Goal: Communication & Community: Connect with others

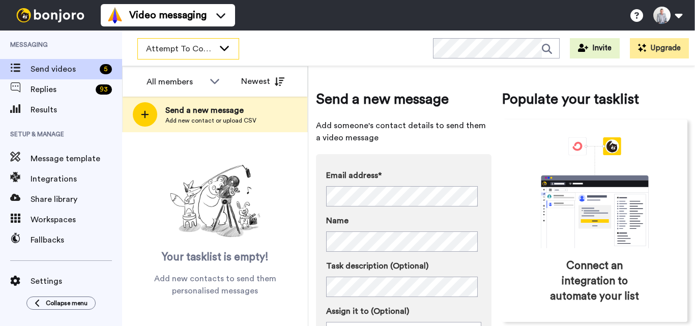
click at [214, 48] on span "Attempt To Contact 3" at bounding box center [180, 49] width 68 height 12
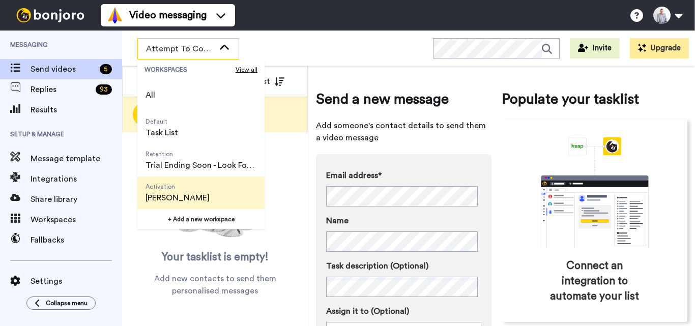
click at [207, 198] on span "Activation [PERSON_NAME]" at bounding box center [177, 193] width 80 height 33
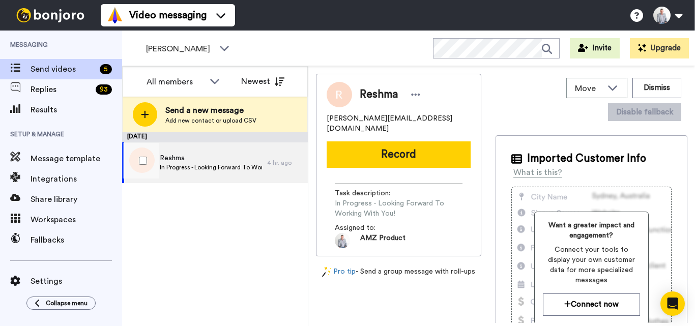
click at [246, 170] on span "In Progress - Looking Forward To Working With You!" at bounding box center [211, 167] width 102 height 8
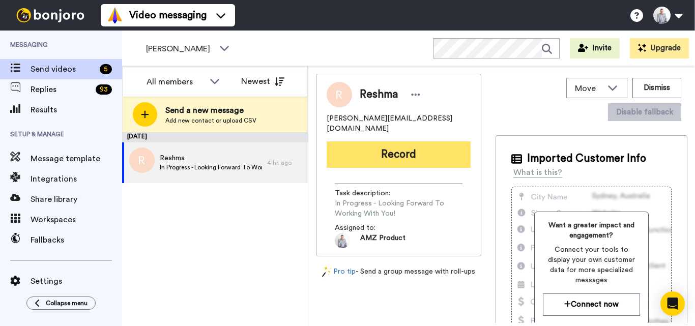
click at [423, 151] on button "Record" at bounding box center [399, 155] width 144 height 26
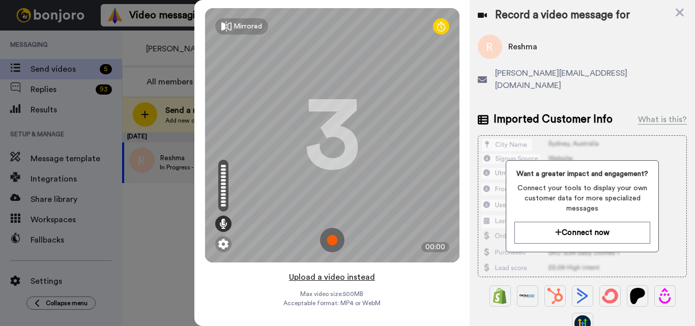
click at [342, 281] on button "Upload a video instead" at bounding box center [332, 277] width 92 height 13
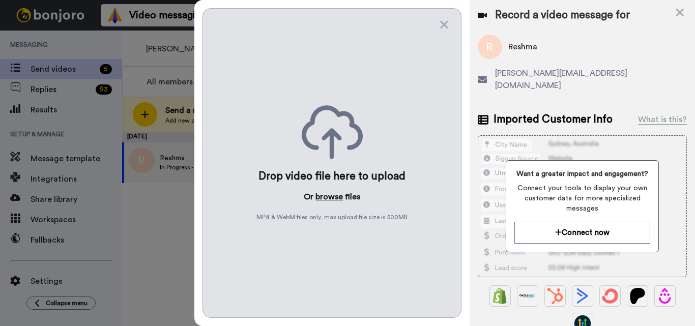
click at [330, 191] on button "browse" at bounding box center [329, 197] width 27 height 12
click at [325, 199] on button "browse" at bounding box center [329, 197] width 27 height 12
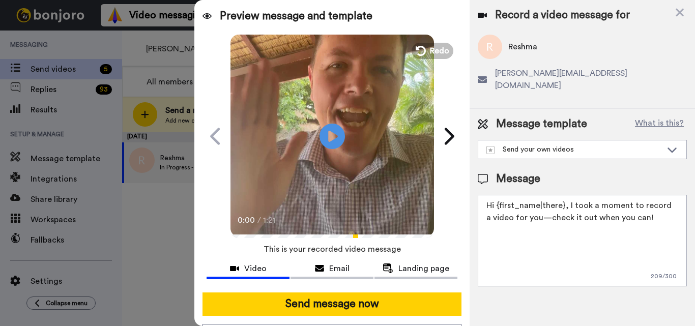
click at [563, 195] on textarea "Hi {first_name|there}, I took a moment to record a video for you—check it out w…" at bounding box center [582, 241] width 209 height 92
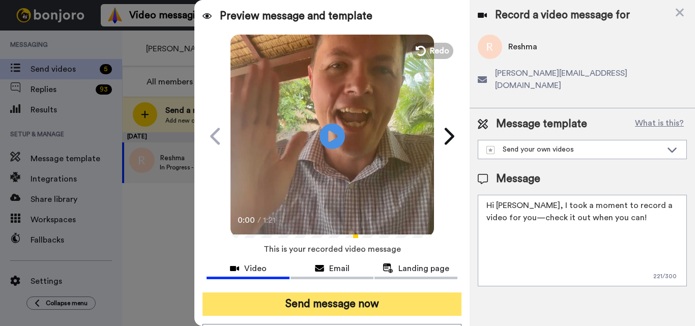
type textarea "Hi [PERSON_NAME], I took a moment to record a video for you—check it out when y…"
click at [359, 306] on button "Send message now" at bounding box center [332, 304] width 259 height 23
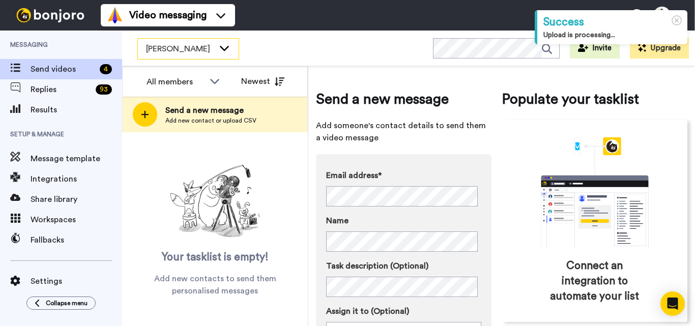
click at [228, 52] on icon at bounding box center [224, 48] width 12 height 10
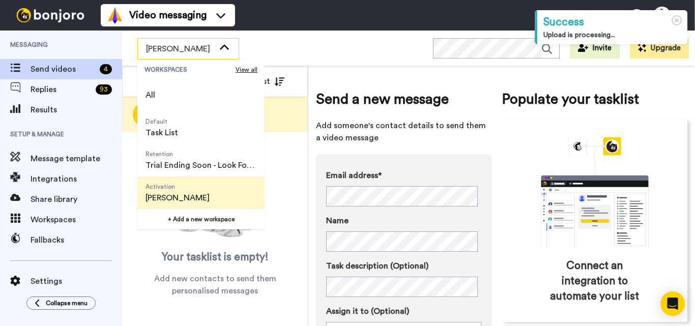
scroll to position [65, 0]
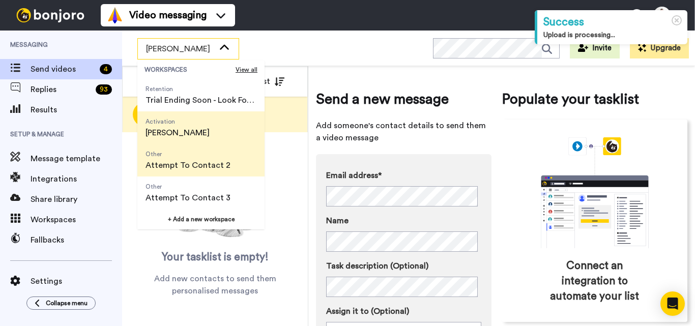
click at [204, 167] on span "Attempt To Contact 2" at bounding box center [188, 165] width 85 height 12
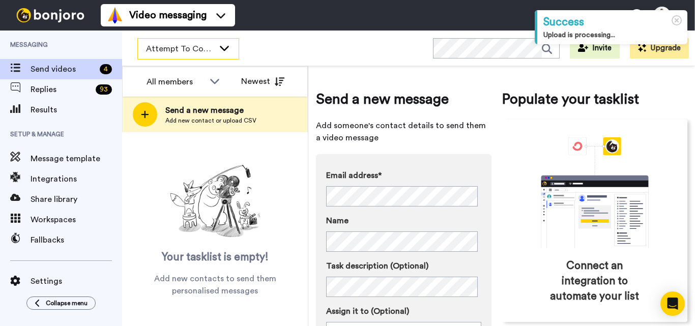
click at [205, 45] on span "Attempt To Contact 2" at bounding box center [180, 49] width 68 height 12
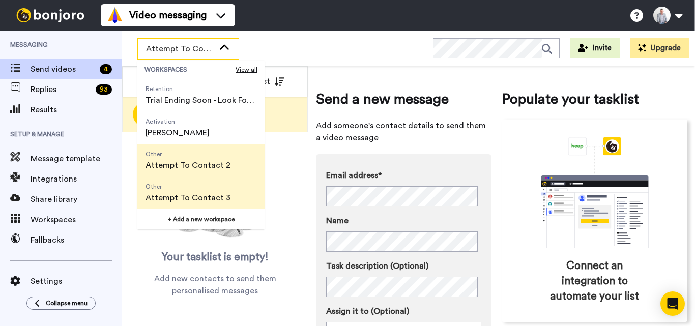
click at [217, 193] on span "Attempt To Contact 3" at bounding box center [188, 198] width 85 height 12
